Goal: Navigation & Orientation: Find specific page/section

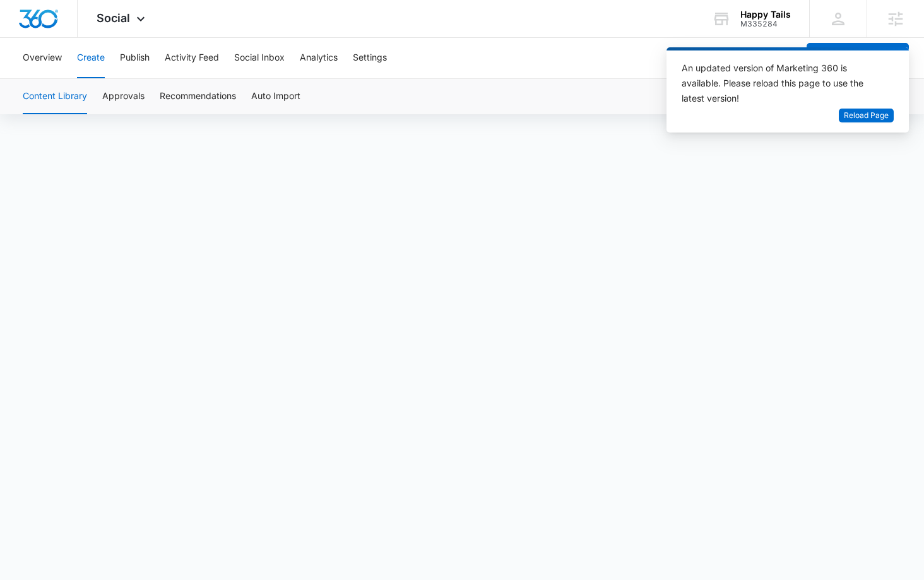
click at [864, 118] on span "Reload Page" at bounding box center [866, 116] width 45 height 12
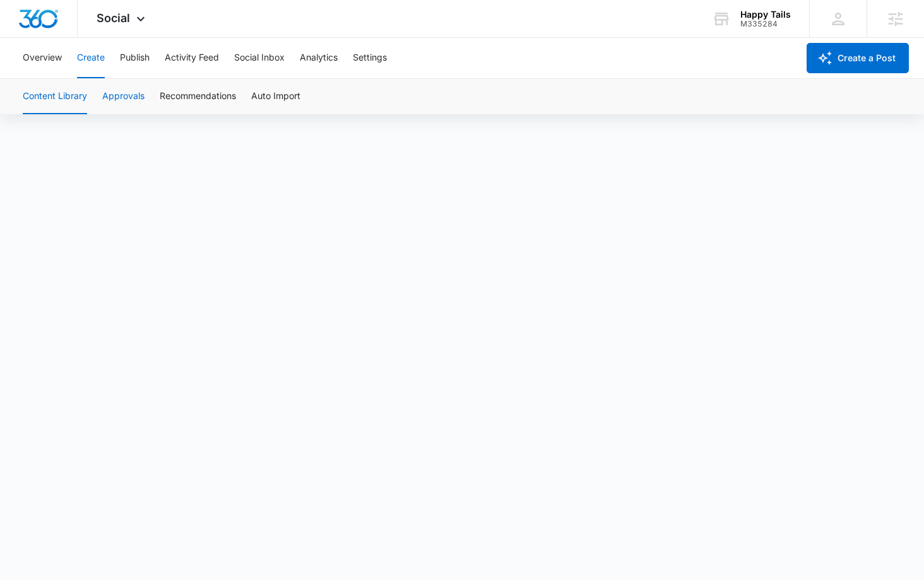
click at [127, 91] on button "Approvals" at bounding box center [123, 96] width 42 height 35
click at [138, 55] on button "Publish" at bounding box center [135, 58] width 30 height 40
click at [110, 93] on button "Schedules" at bounding box center [96, 96] width 43 height 35
click at [88, 62] on button "Create" at bounding box center [91, 58] width 28 height 40
click at [121, 63] on button "Publish" at bounding box center [135, 58] width 30 height 40
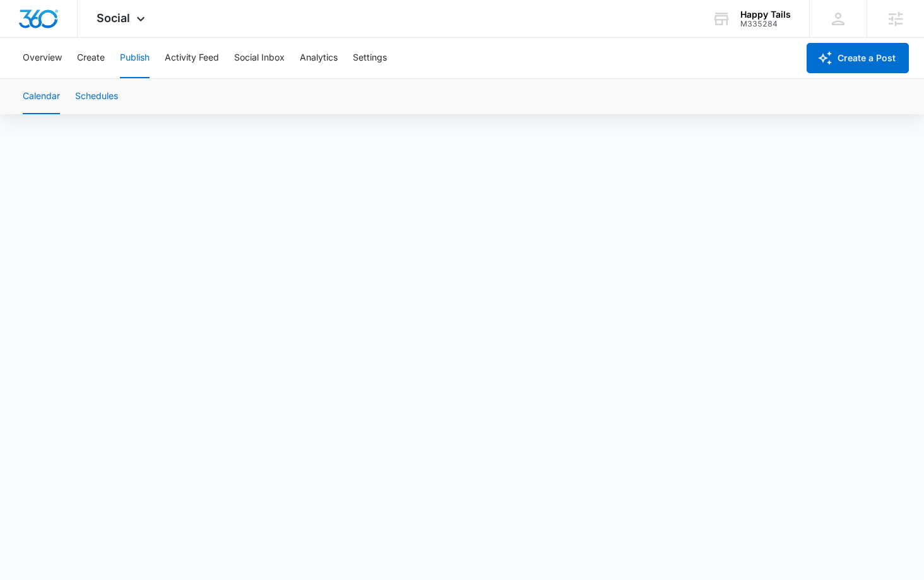
click at [109, 100] on button "Schedules" at bounding box center [96, 96] width 43 height 35
